Goal: Transaction & Acquisition: Book appointment/travel/reservation

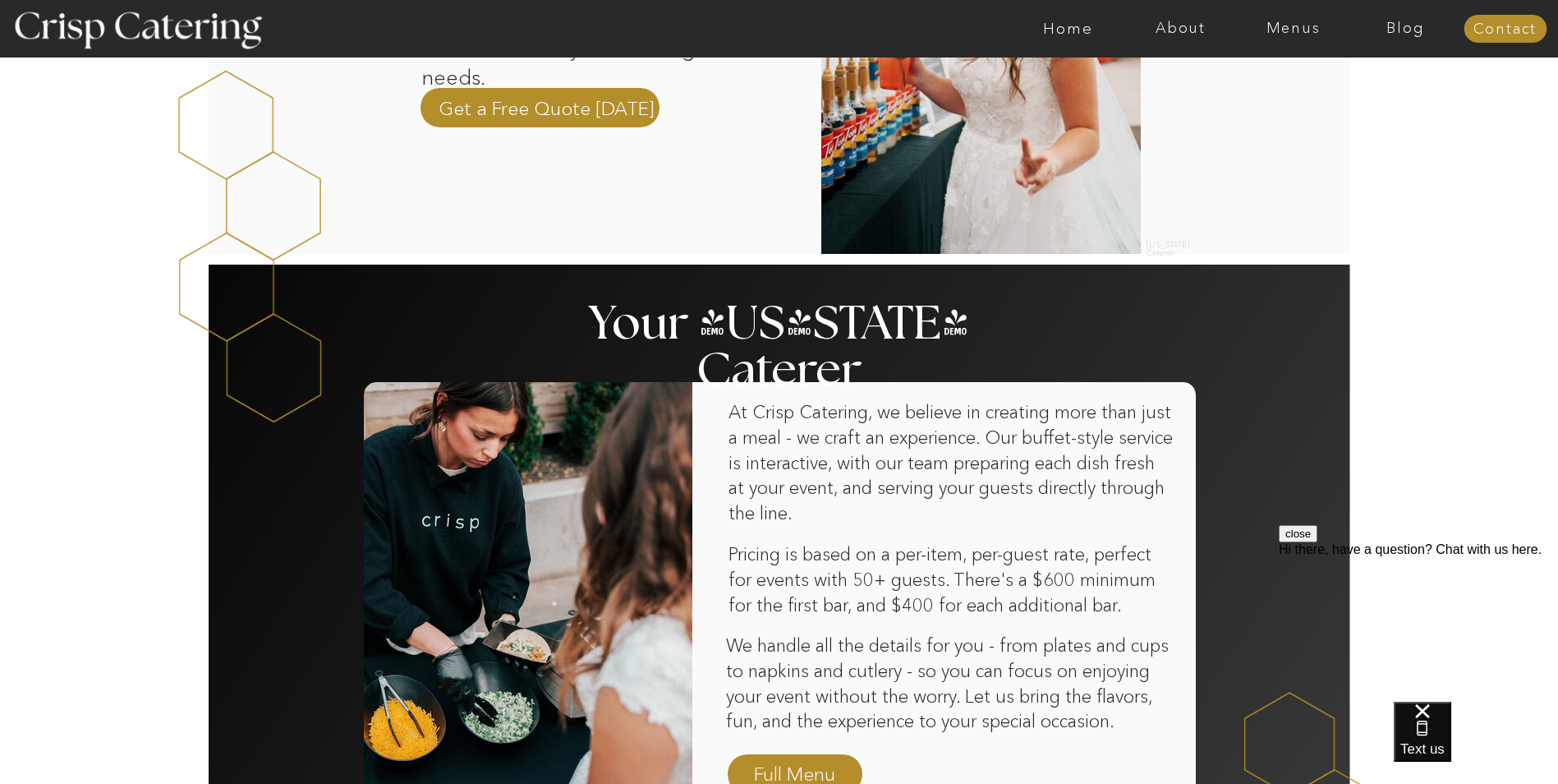
scroll to position [410, 0]
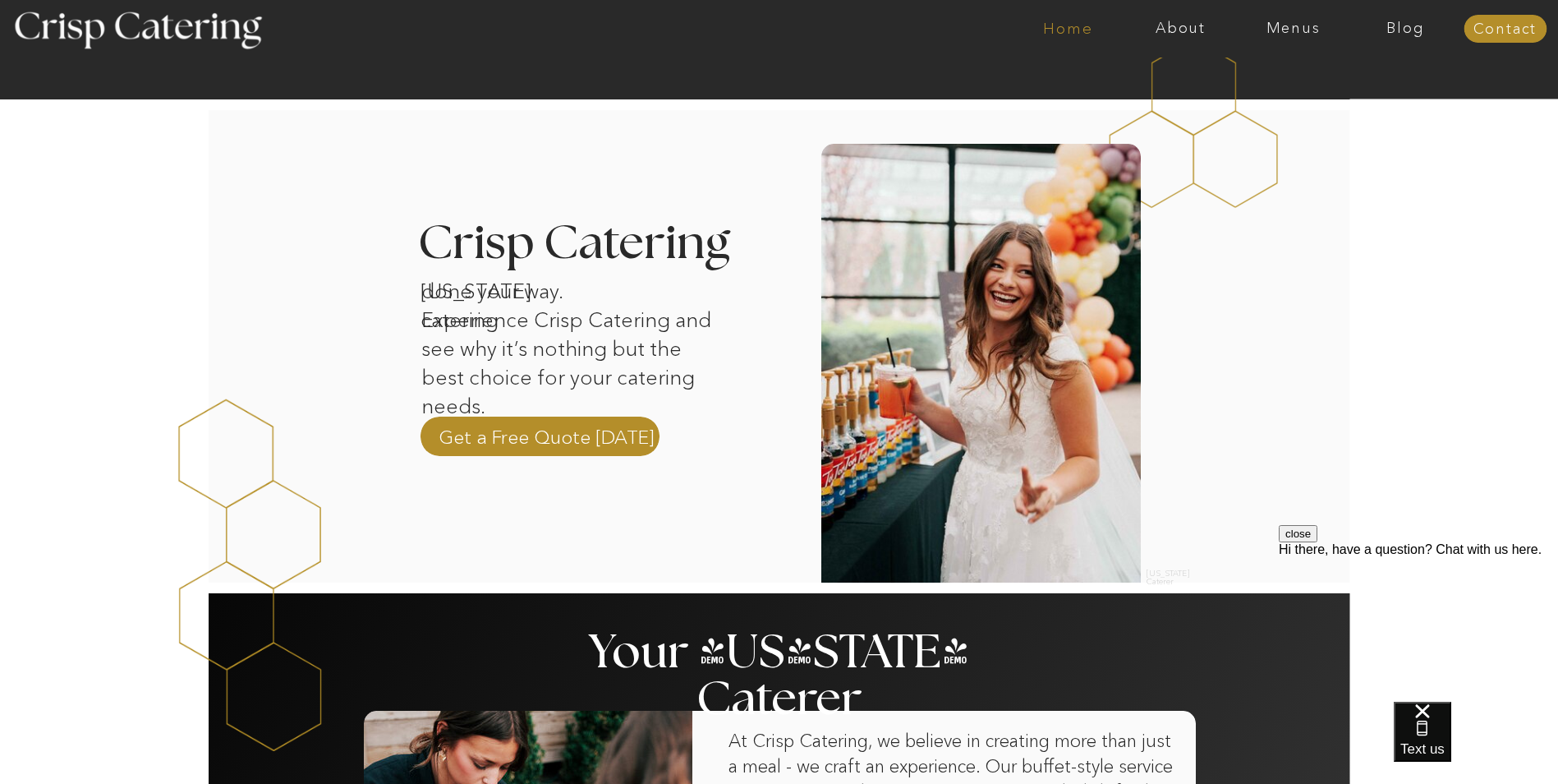
click at [1084, 26] on nav "Home" at bounding box center [1068, 29] width 112 height 16
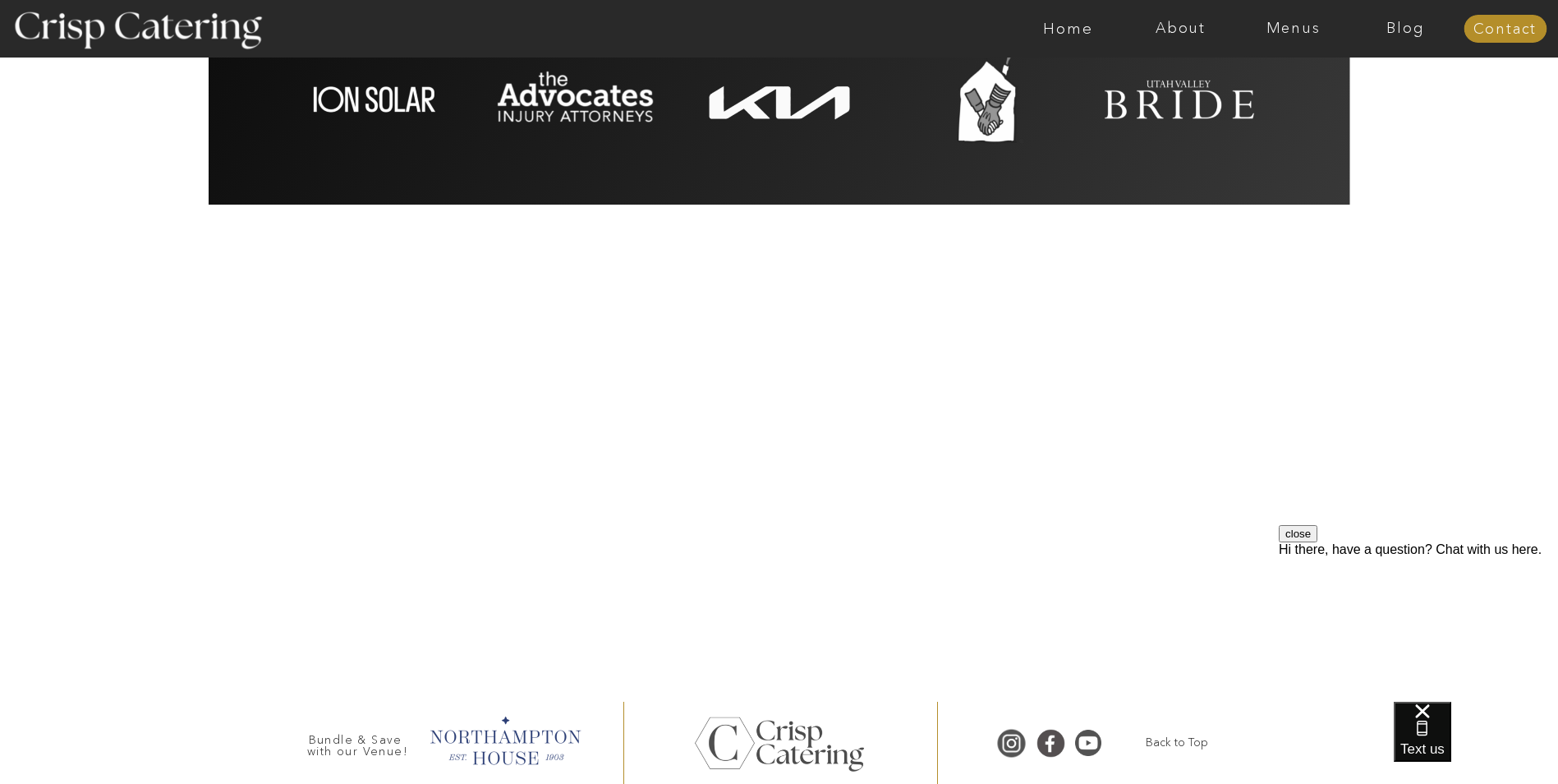
scroll to position [3750, 0]
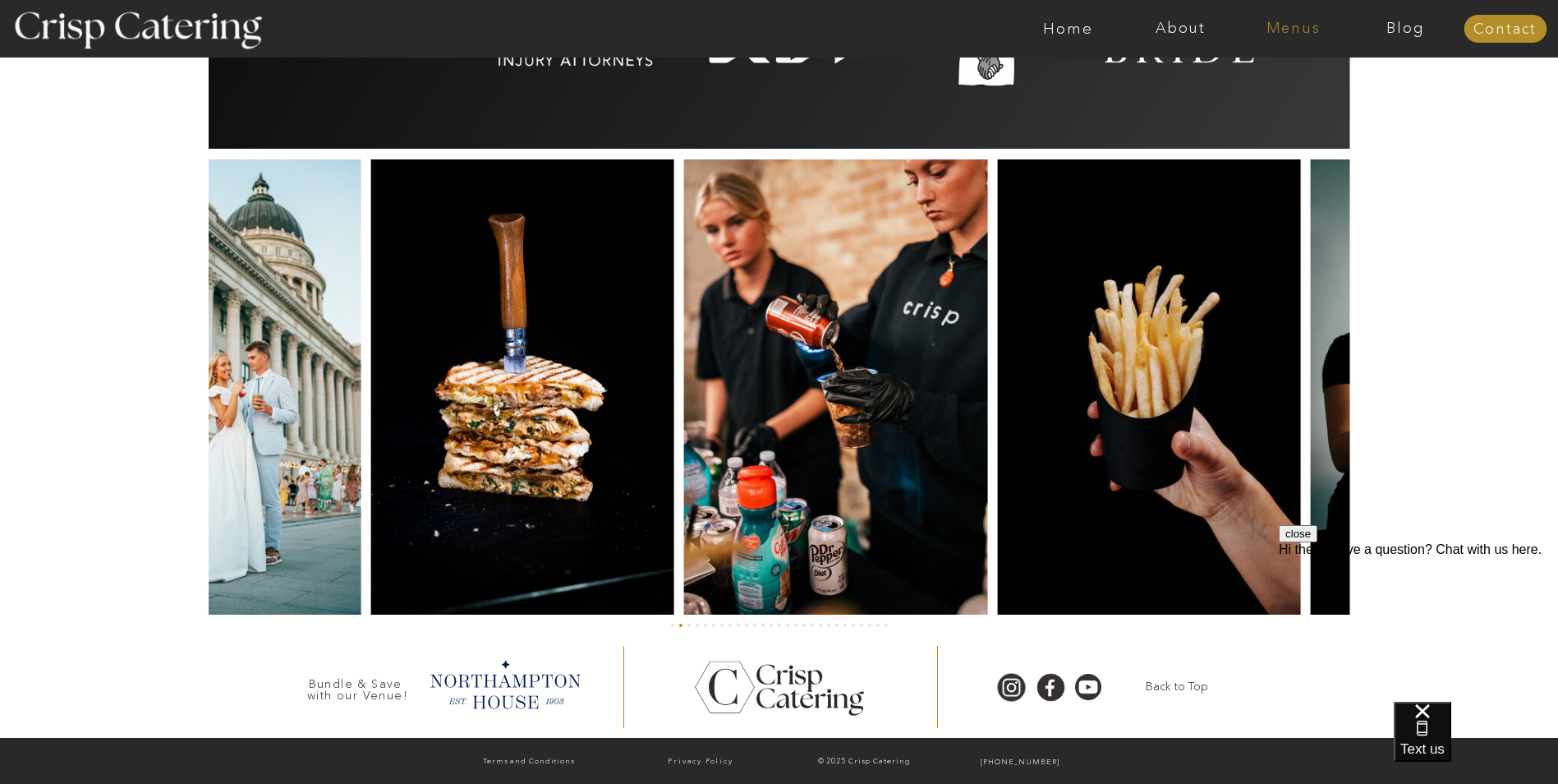
click at [1286, 30] on nav "Menus" at bounding box center [1293, 29] width 112 height 16
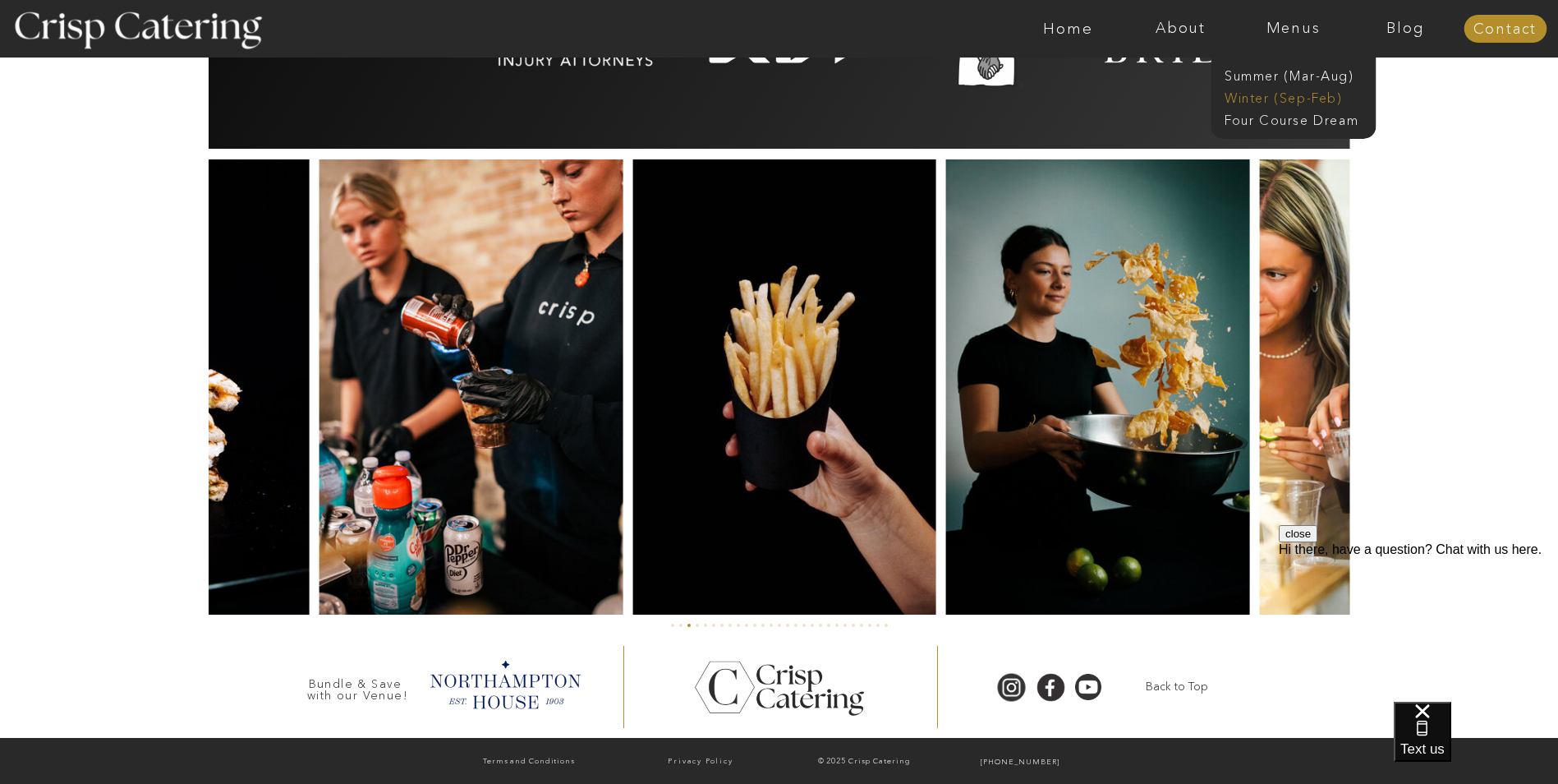
click at [1269, 98] on nav "Winter (Sep-Feb)" at bounding box center [1292, 96] width 135 height 15
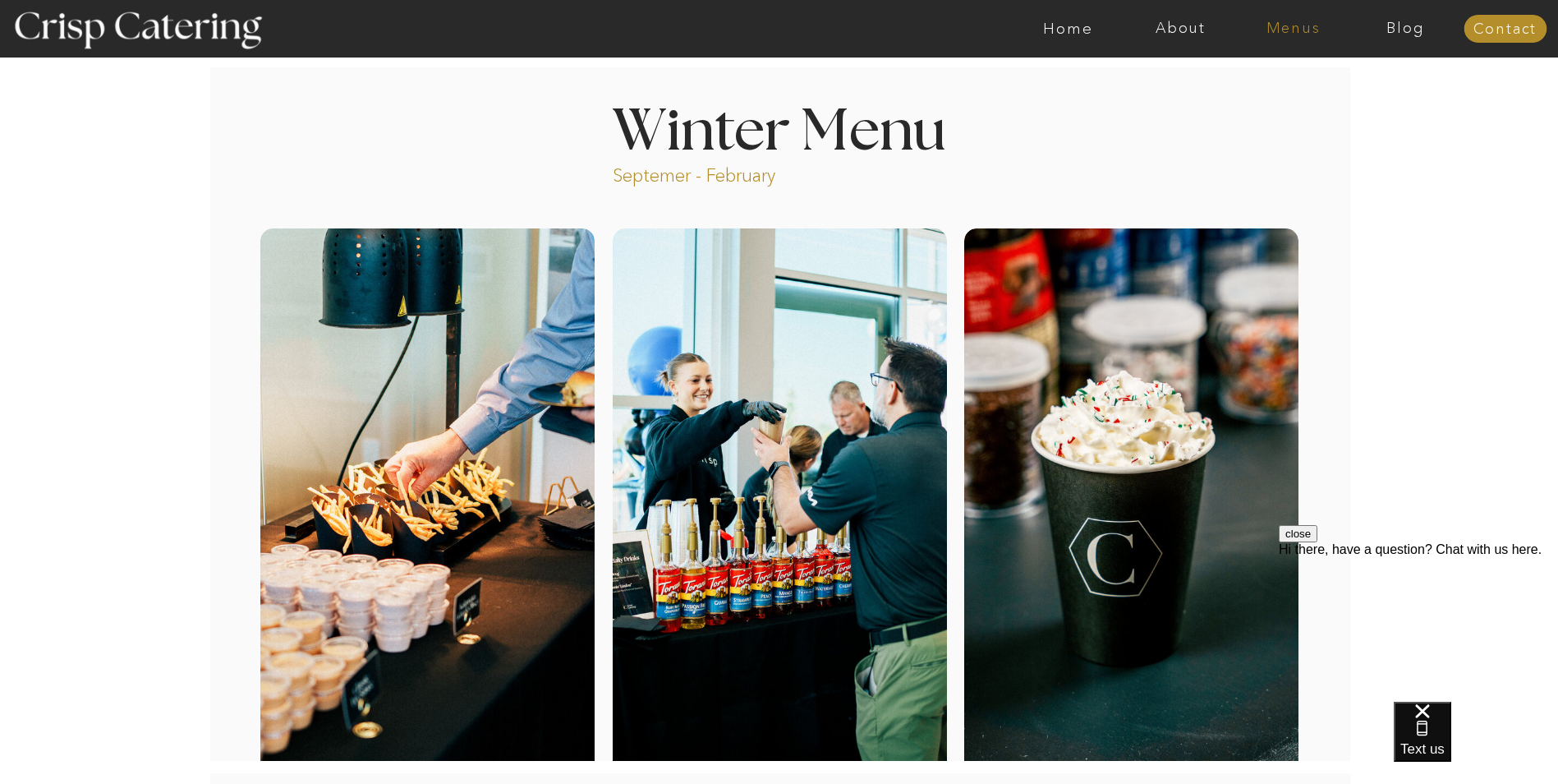
click at [1298, 33] on nav "Menus" at bounding box center [1293, 29] width 112 height 16
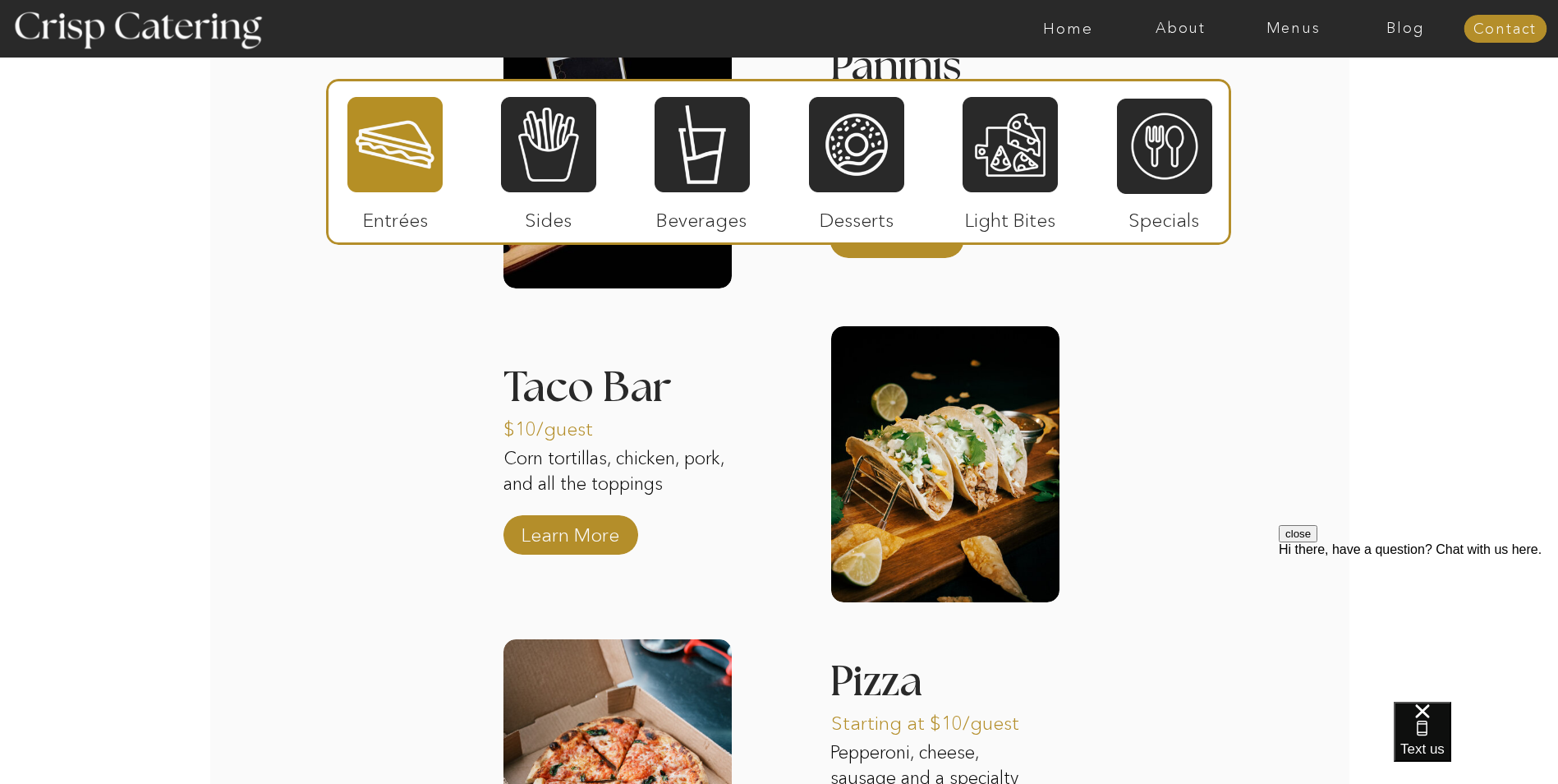
scroll to position [2300, 0]
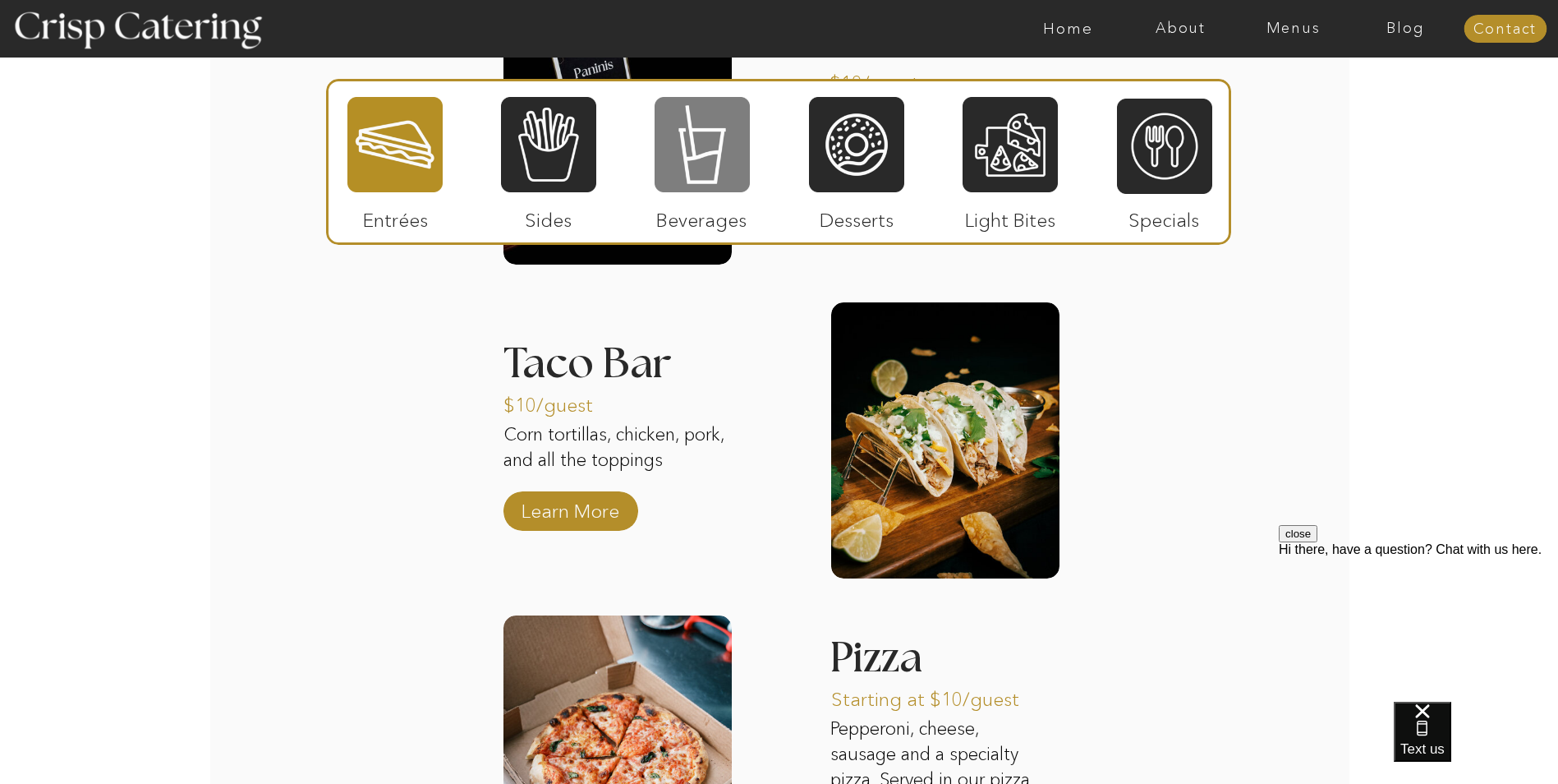
click at [693, 162] on div at bounding box center [702, 145] width 96 height 98
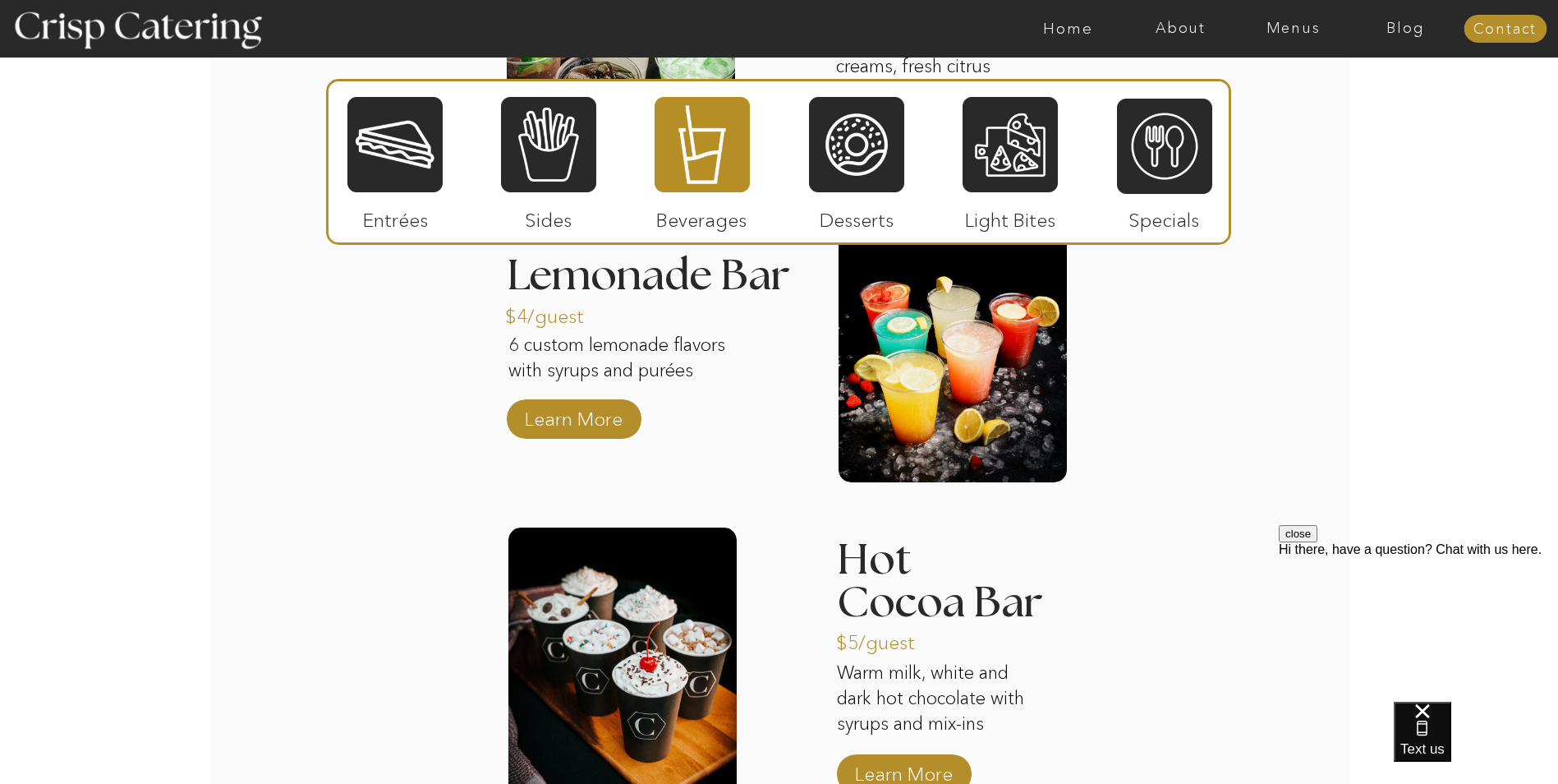
scroll to position [2628, 0]
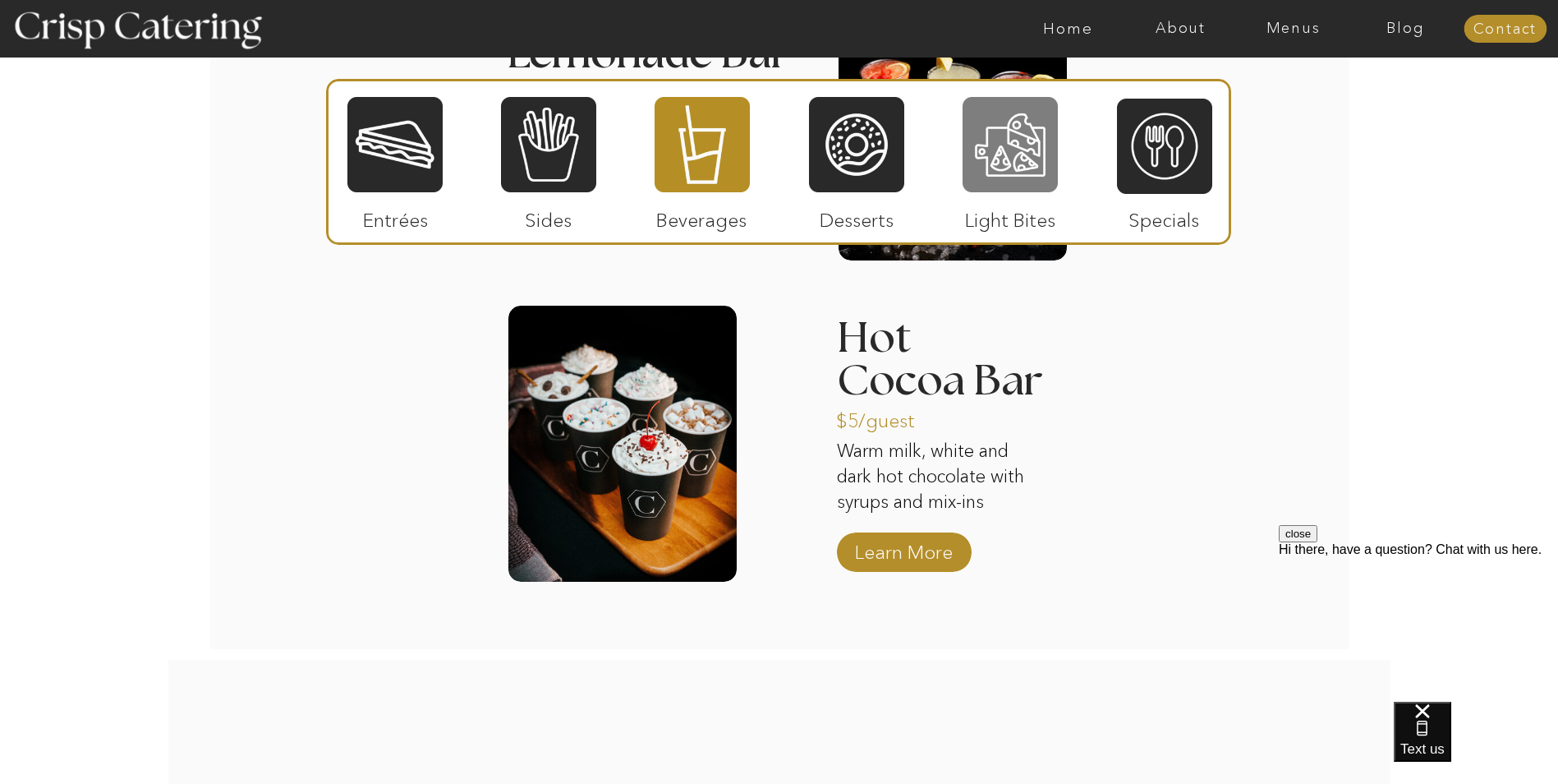
click at [1005, 137] on div at bounding box center [1010, 145] width 96 height 98
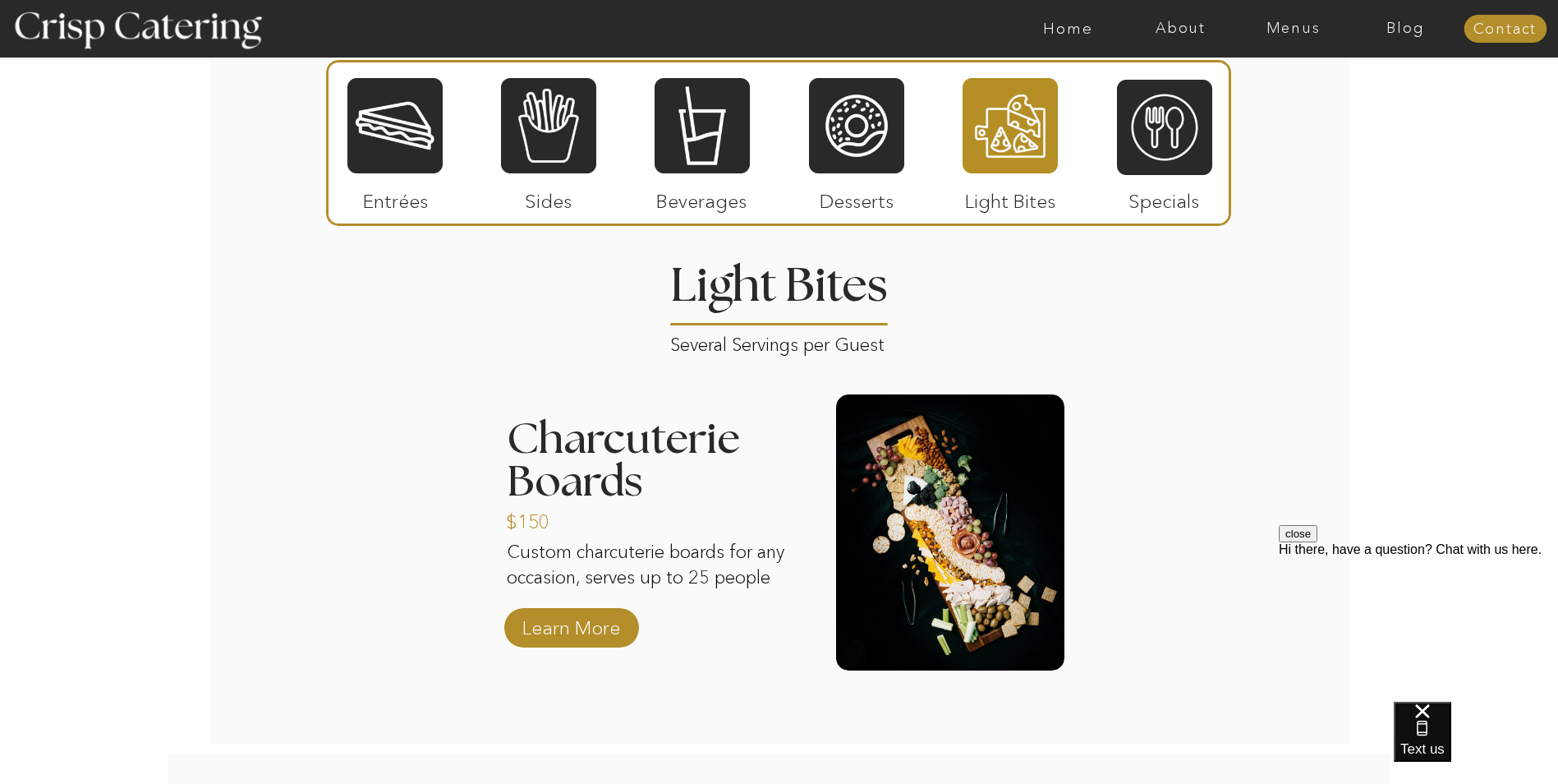
scroll to position [1888, 0]
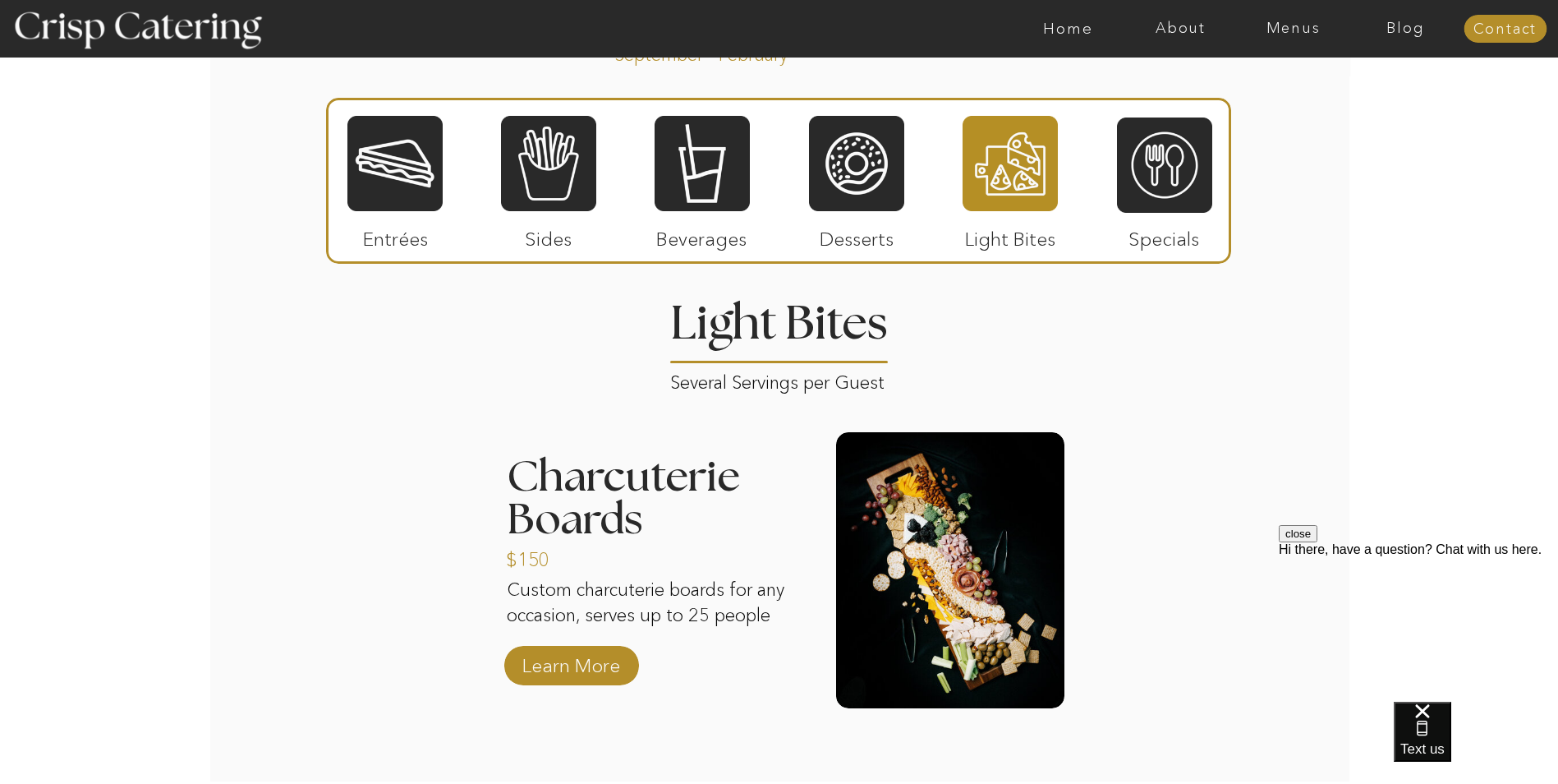
click at [1317, 542] on button "close" at bounding box center [1298, 533] width 38 height 17
click at [872, 173] on div at bounding box center [856, 163] width 96 height 98
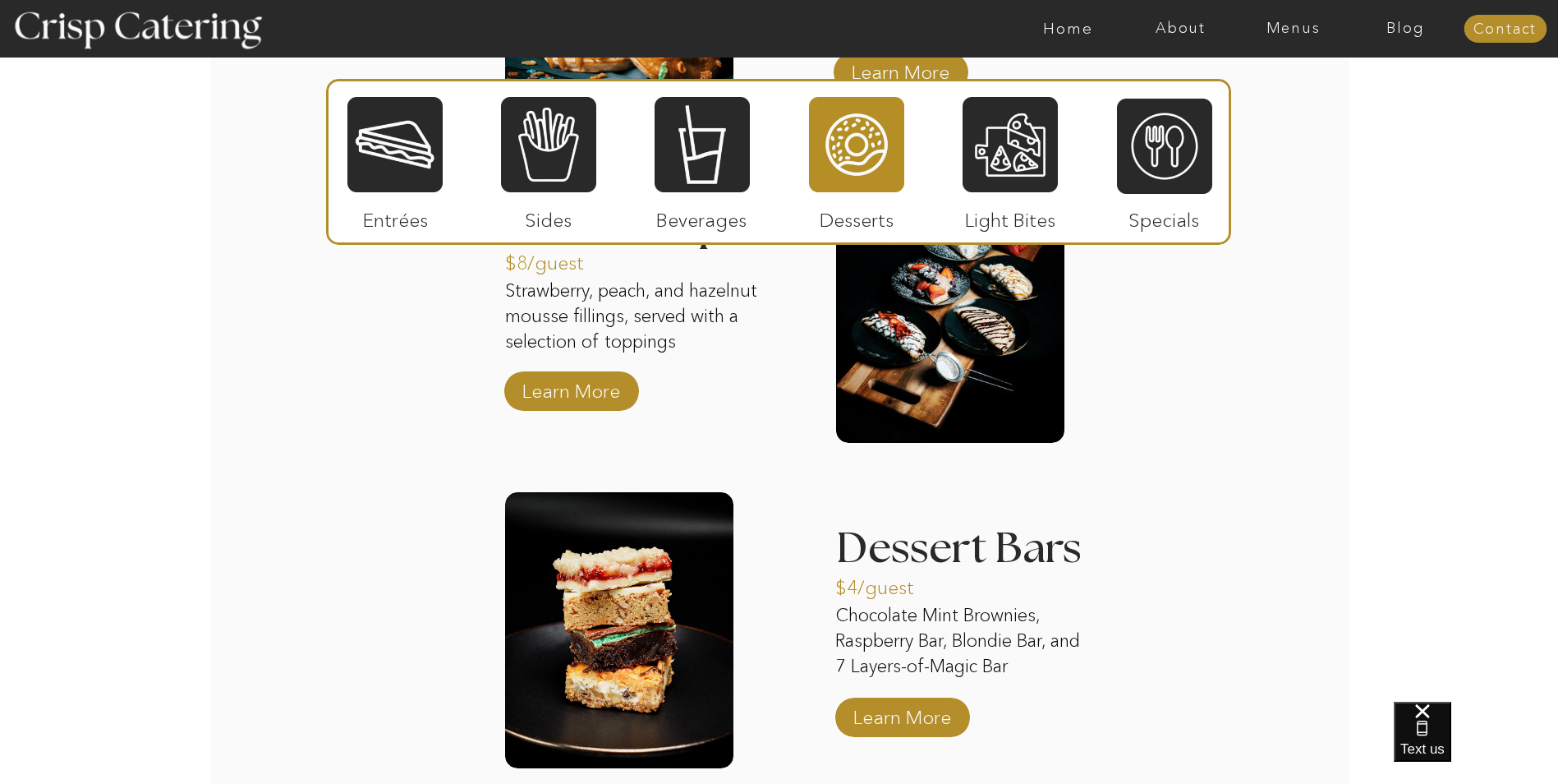
scroll to position [2381, 0]
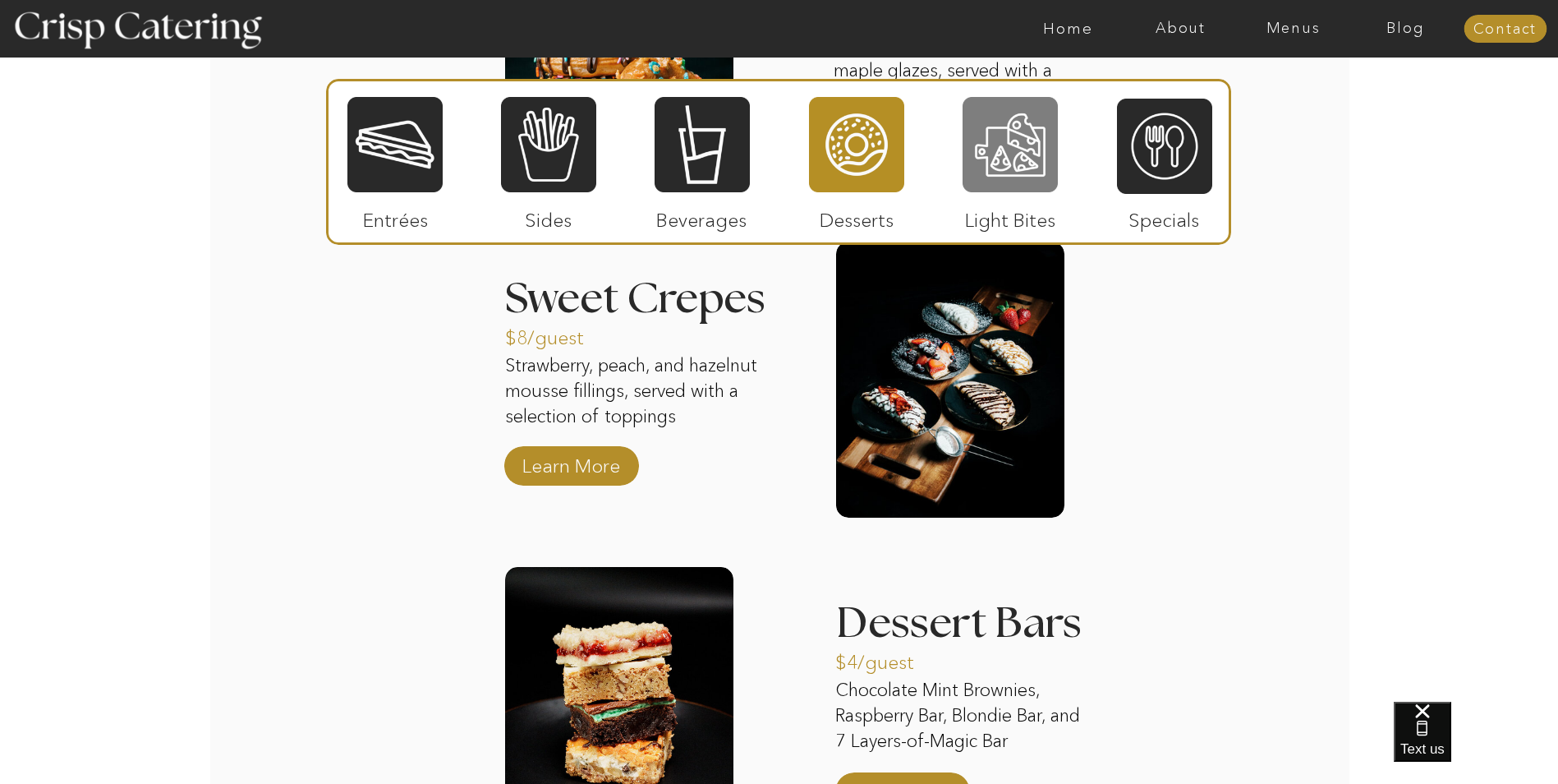
click at [1018, 147] on div at bounding box center [1010, 145] width 96 height 98
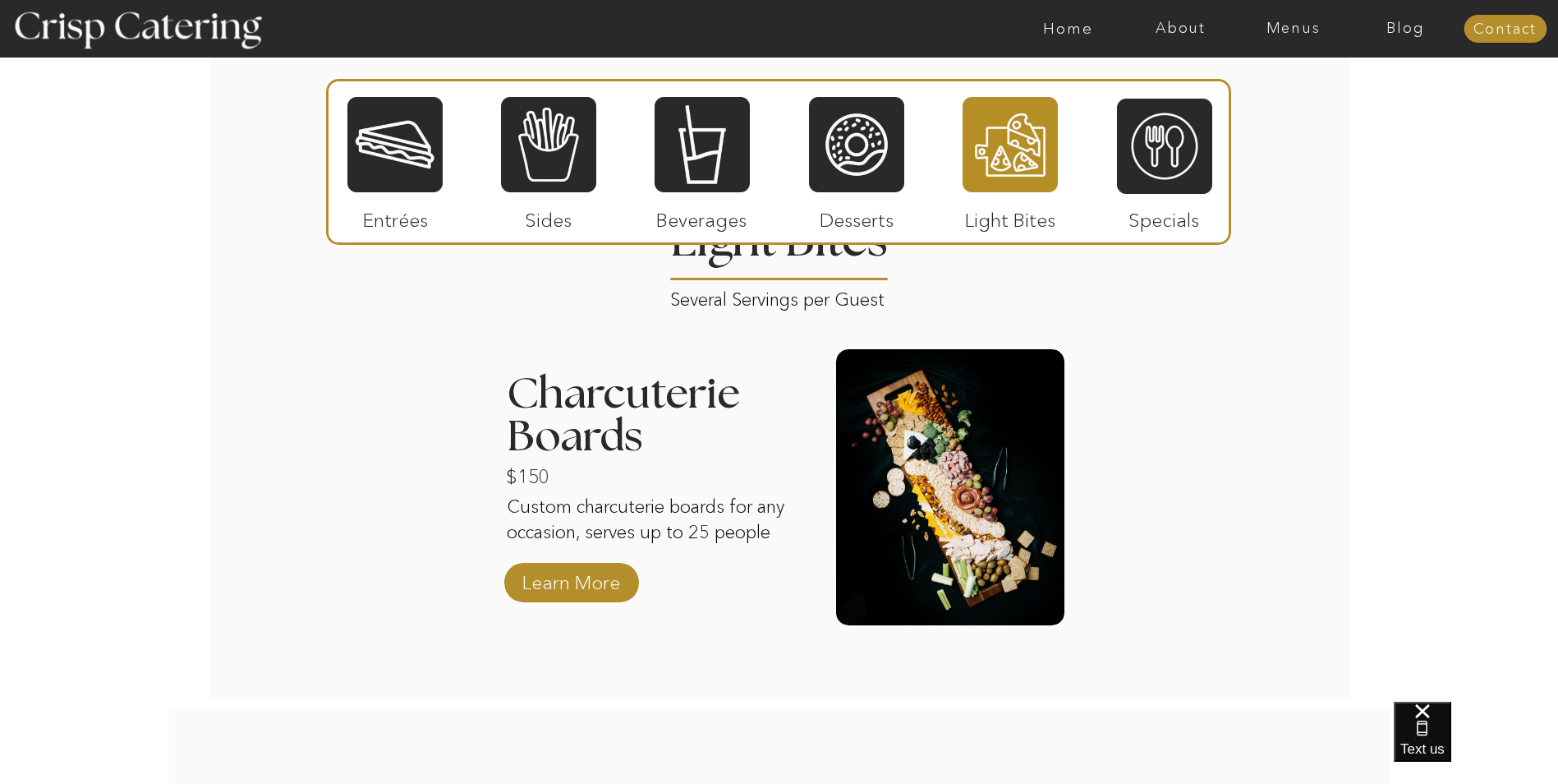
scroll to position [1970, 0]
click at [571, 587] on p "Learn More" at bounding box center [572, 579] width 109 height 47
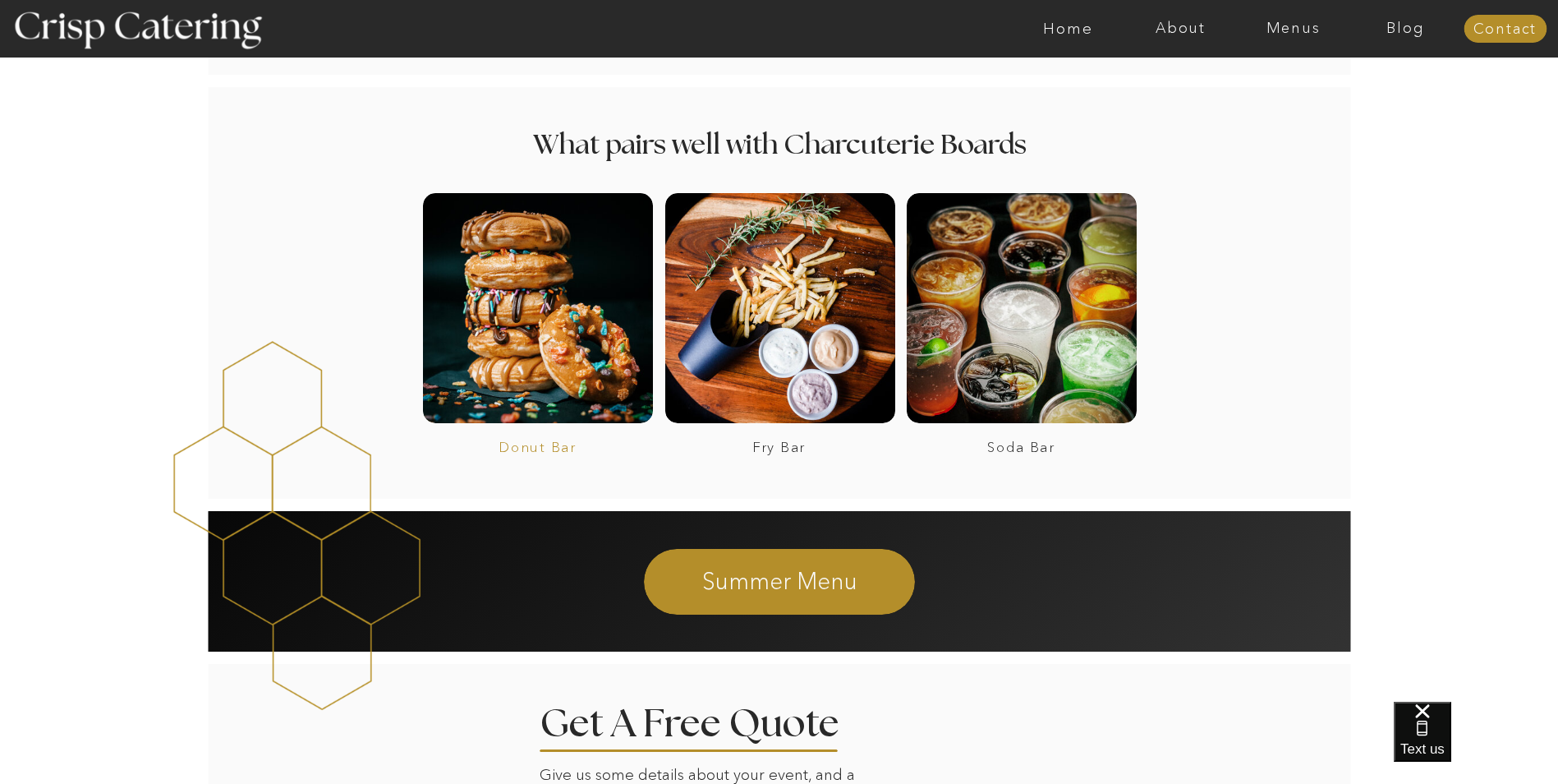
scroll to position [903, 0]
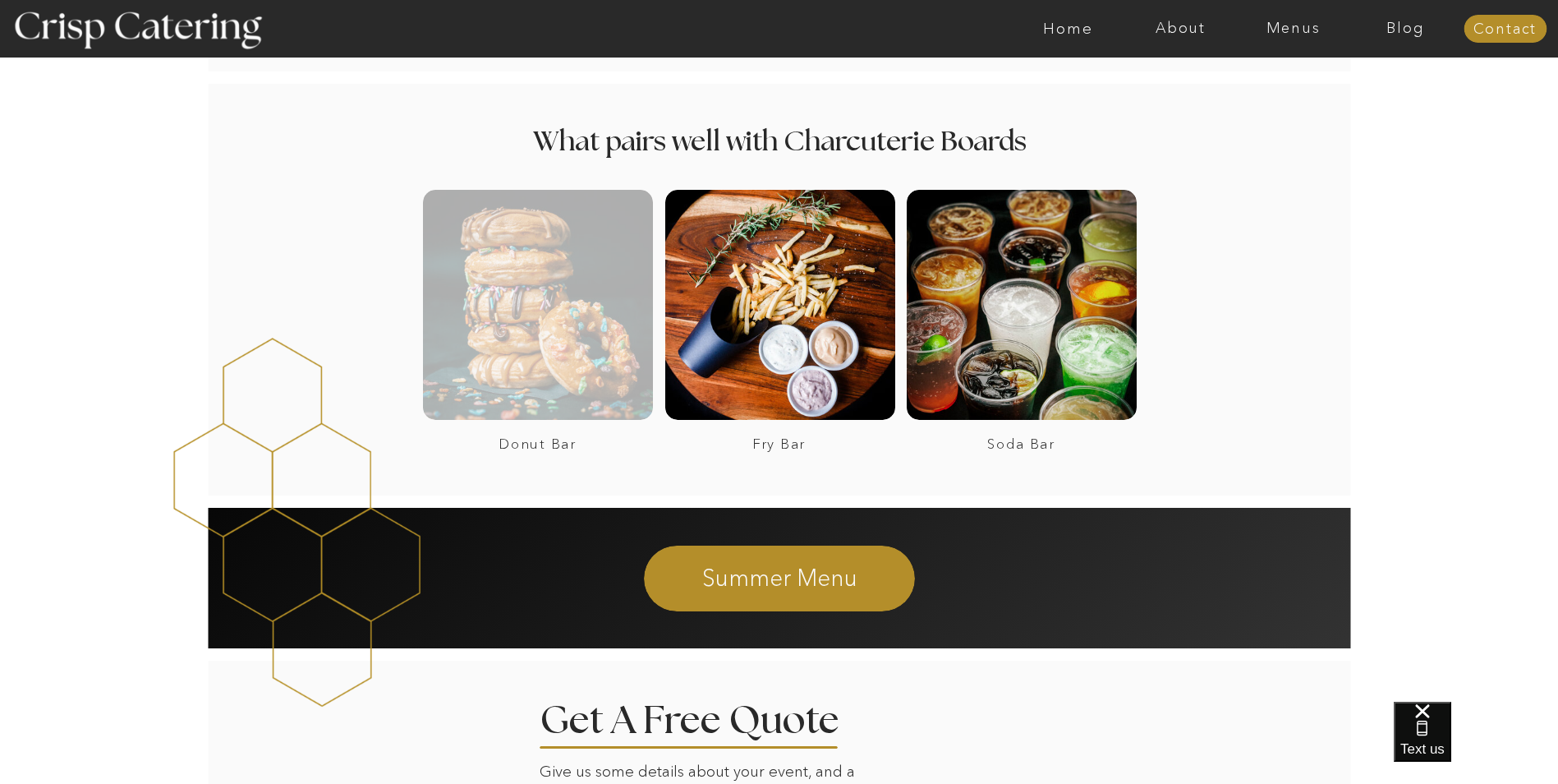
click at [551, 356] on div at bounding box center [538, 304] width 230 height 230
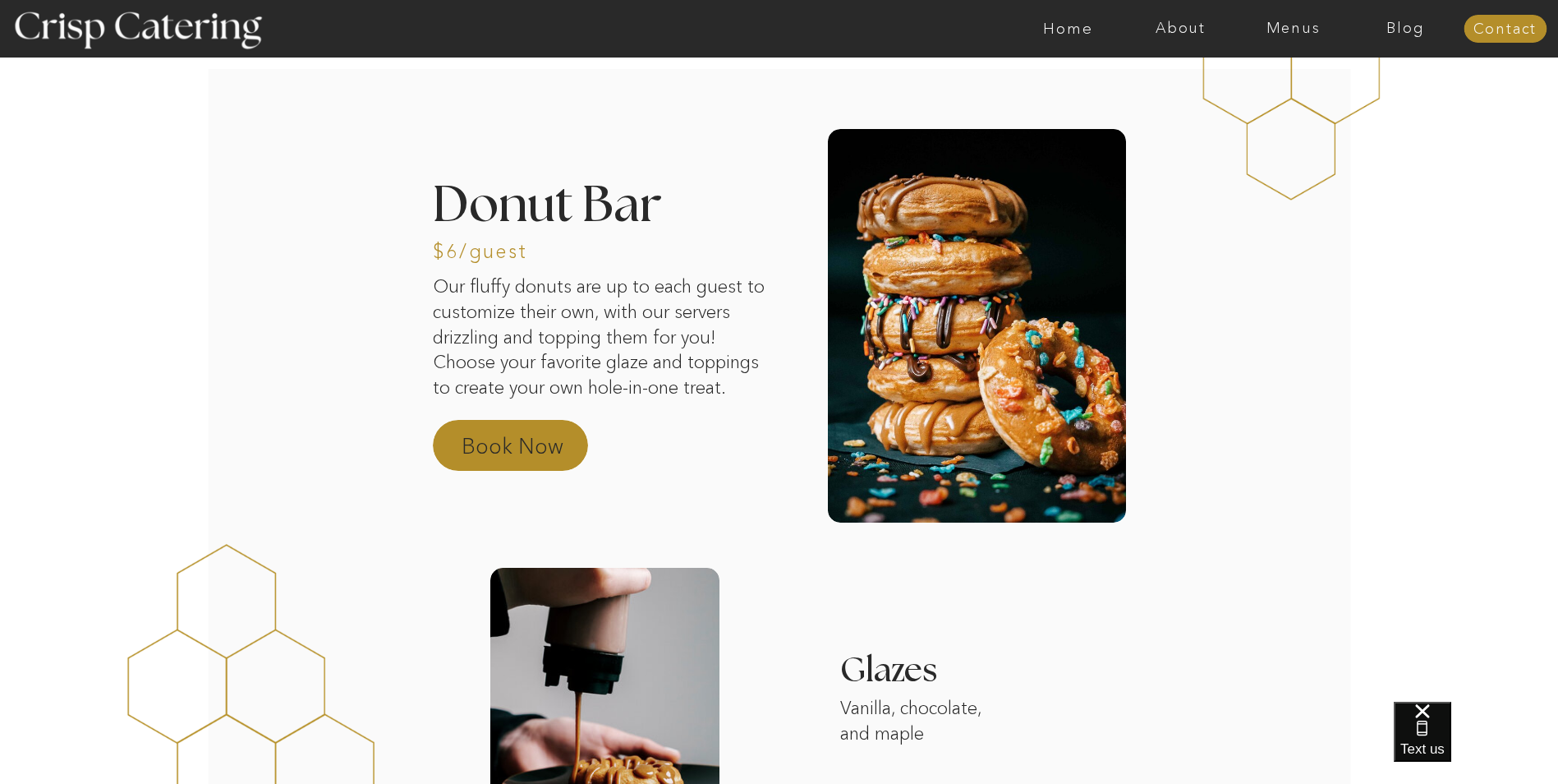
click at [526, 431] on p "Book Now" at bounding box center [533, 450] width 145 height 39
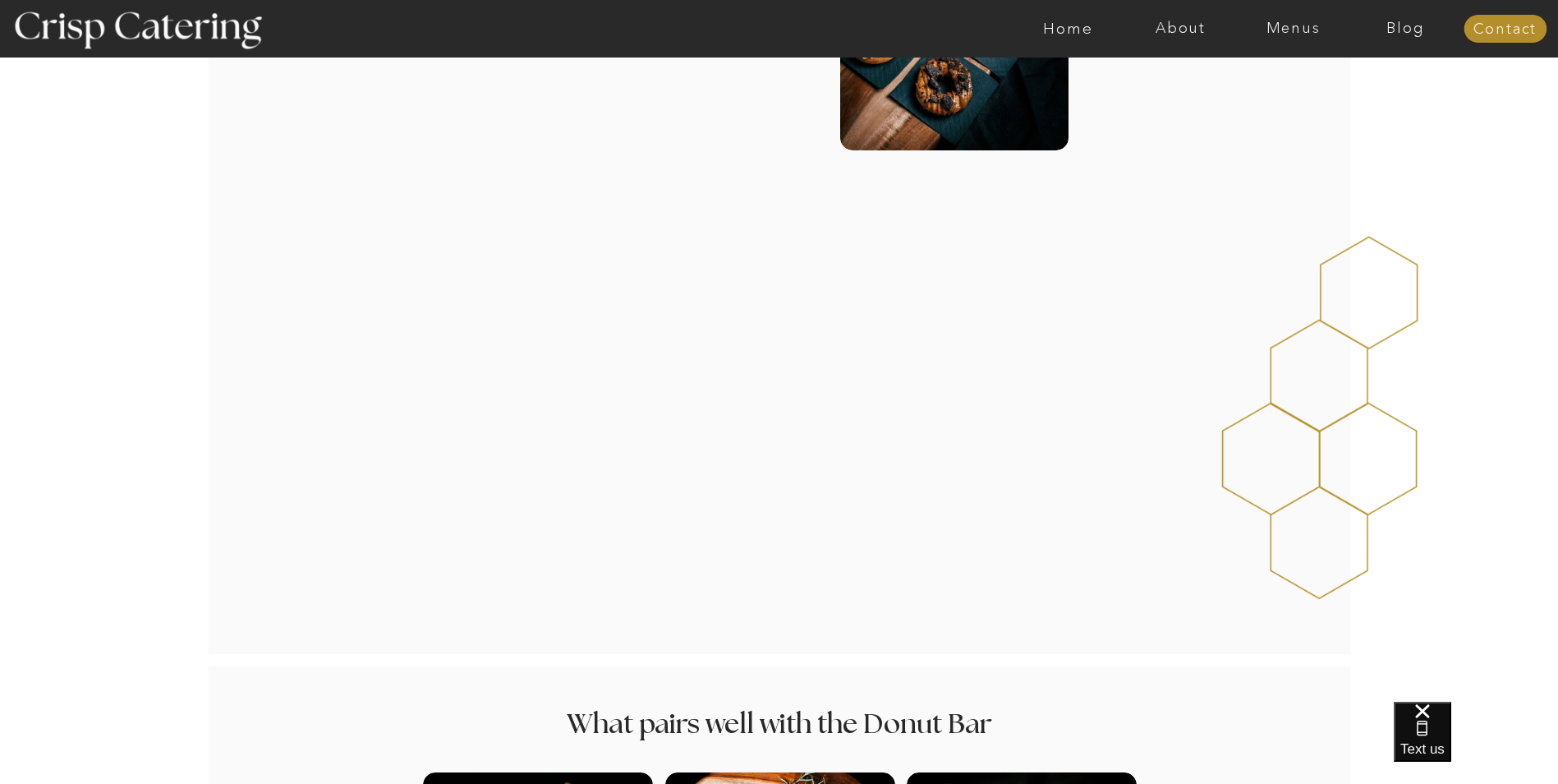
scroll to position [930, 0]
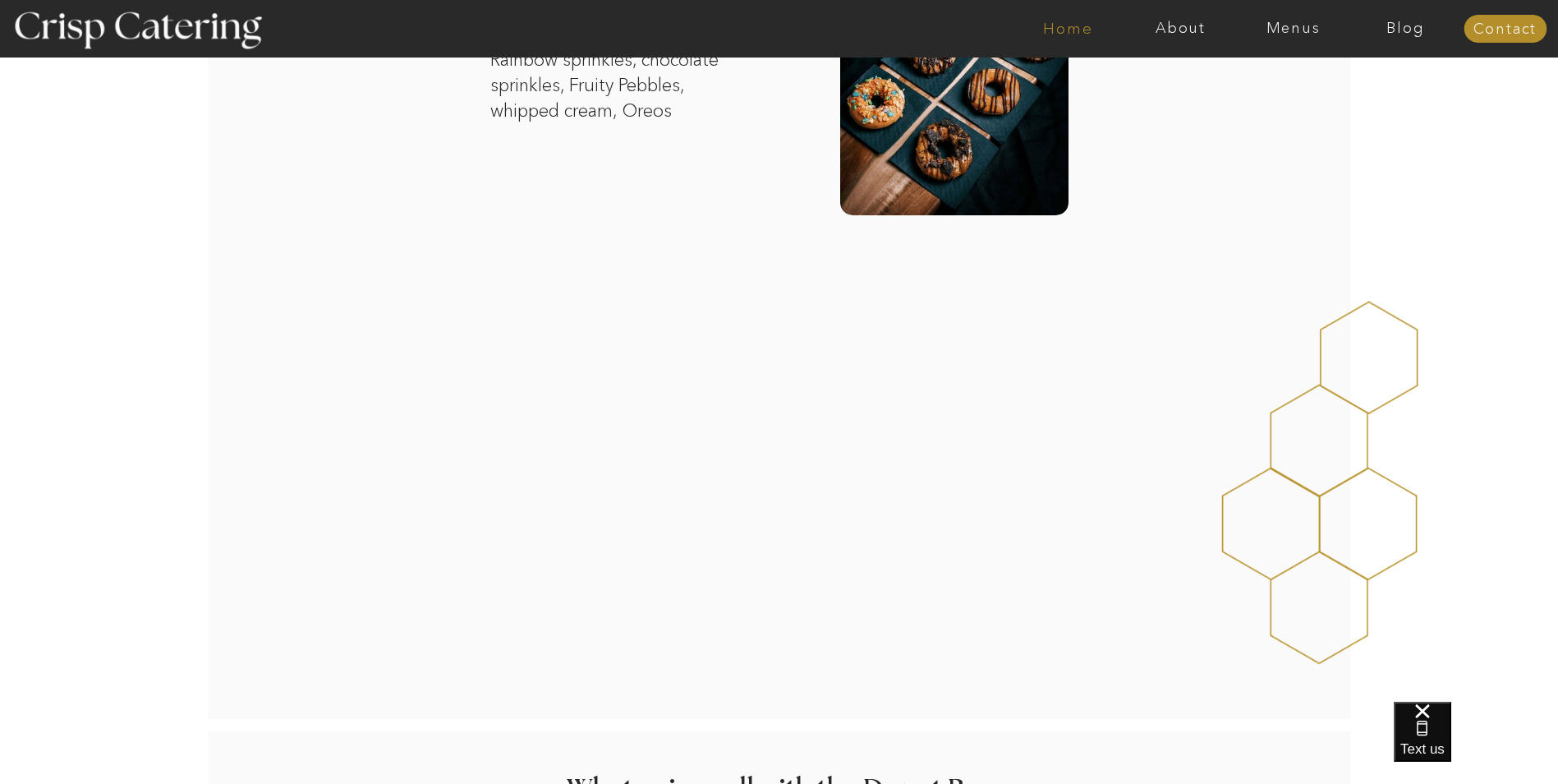
click at [1069, 22] on nav "Home" at bounding box center [1068, 29] width 112 height 16
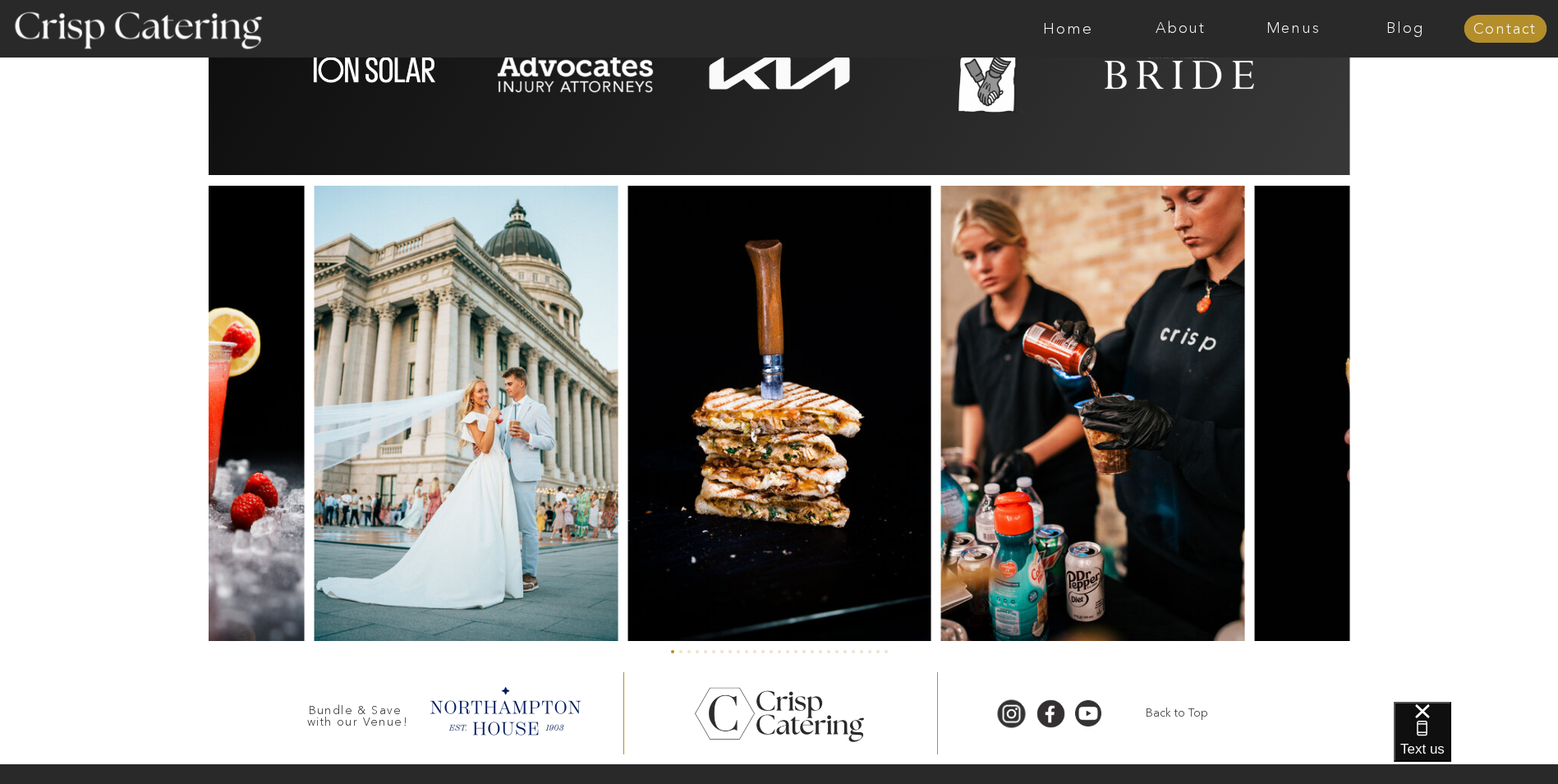
scroll to position [3750, 0]
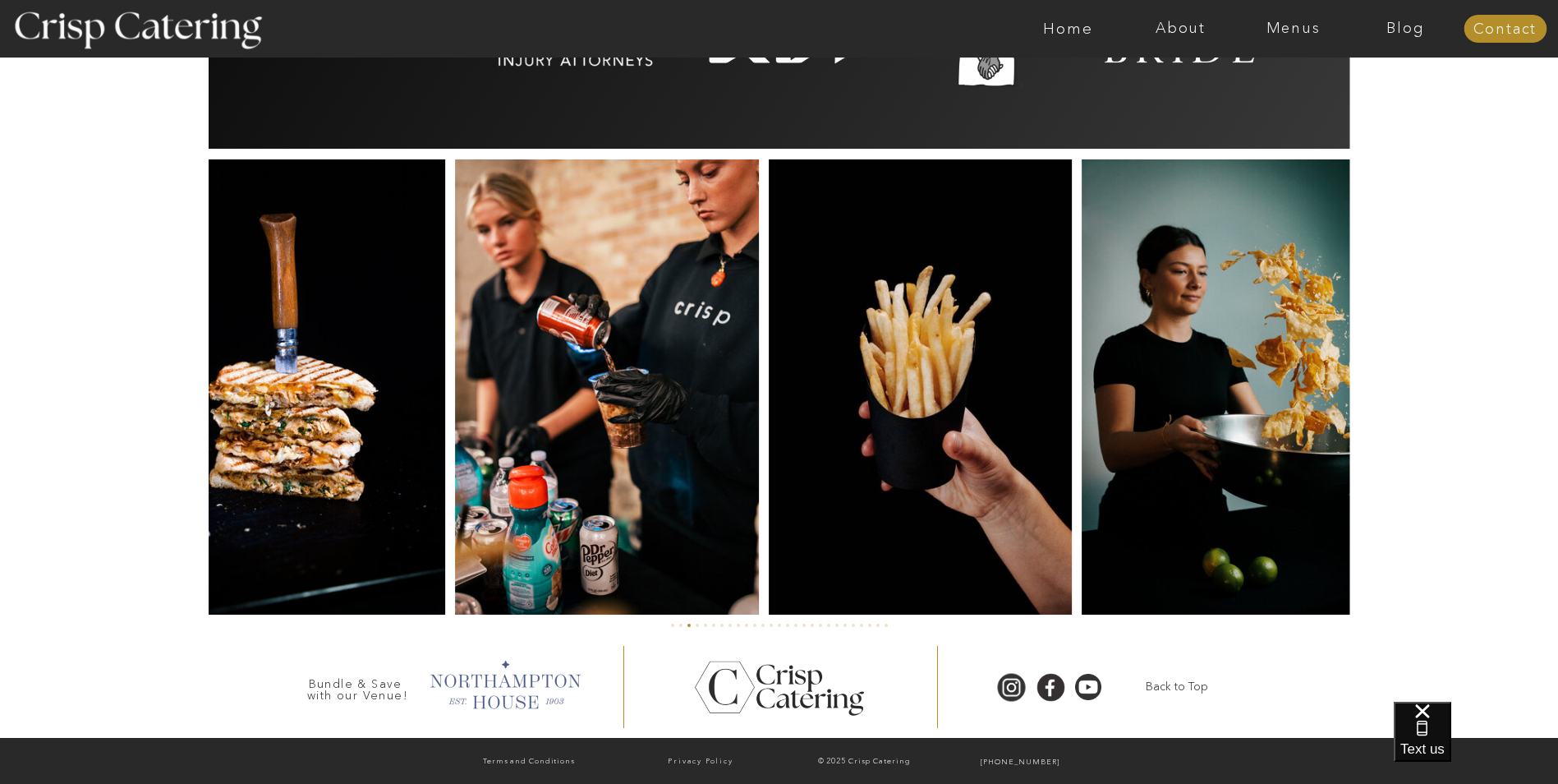
click at [501, 690] on div at bounding box center [504, 683] width 168 height 57
